Goal: Obtain resource: Download file/media

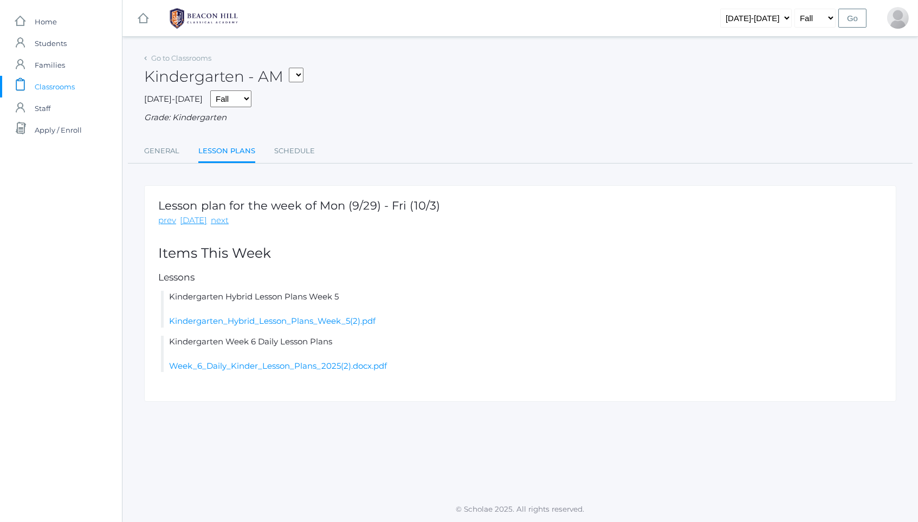
click at [230, 143] on link "Lesson Plans" at bounding box center [226, 151] width 57 height 23
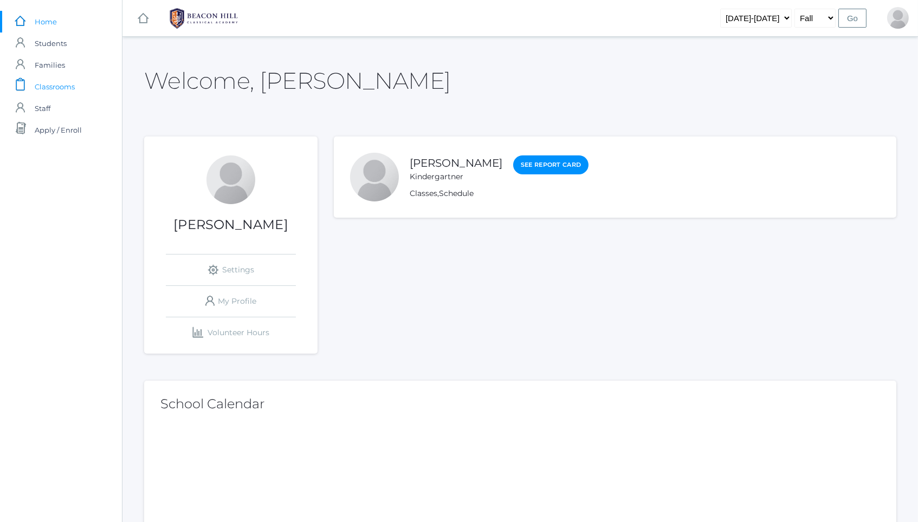
click at [55, 85] on span "Classrooms" at bounding box center [55, 87] width 40 height 22
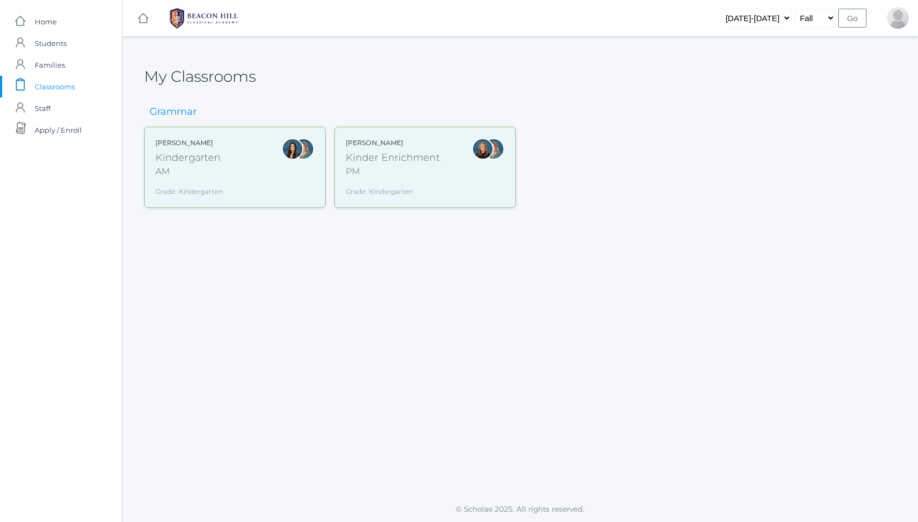
click at [229, 182] on div "Jordyn Dewey Kindergarten AM Grade: Kindergarten *KIND" at bounding box center [235, 167] width 159 height 59
click at [225, 153] on div "Jordyn Dewey Kindergarten AM Grade: Kindergarten *KIND" at bounding box center [235, 167] width 159 height 59
click at [41, 17] on span "Home" at bounding box center [46, 22] width 22 height 22
click at [190, 183] on div "Grade: Kindergarten" at bounding box center [189, 190] width 67 height 14
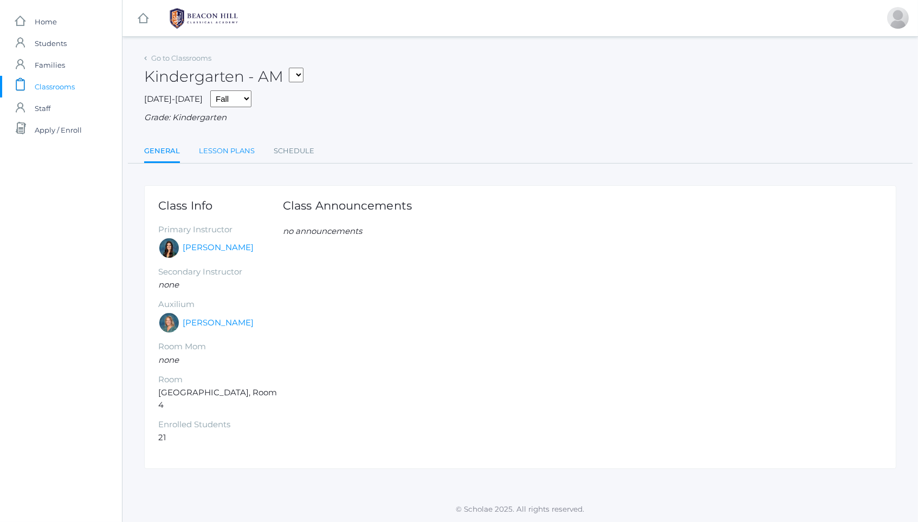
click at [223, 149] on link "Lesson Plans" at bounding box center [227, 151] width 56 height 22
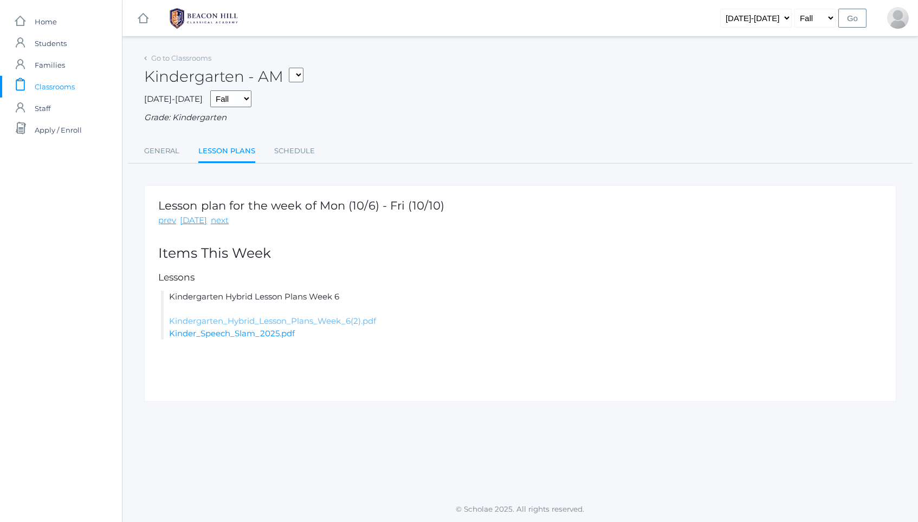
click at [329, 316] on link "Kindergarten_Hybrid_Lesson_Plans_Week_6(2).pdf" at bounding box center [272, 321] width 207 height 10
